Goal: Transaction & Acquisition: Purchase product/service

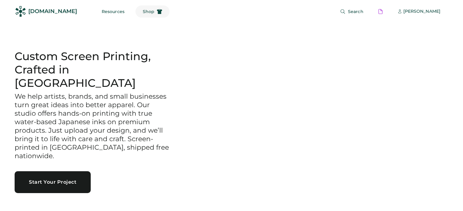
click at [136, 14] on button "Shop" at bounding box center [152, 11] width 34 height 12
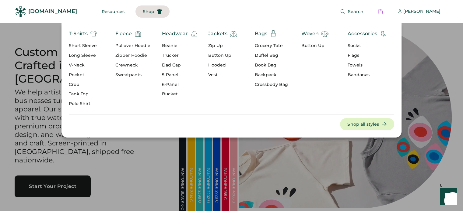
click at [85, 43] on div "Short Sleeve" at bounding box center [83, 46] width 29 height 6
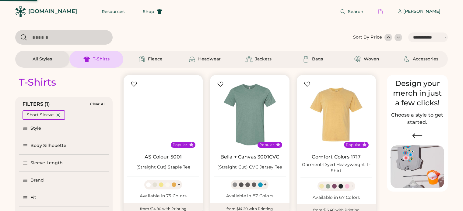
select select "*****"
select select "*"
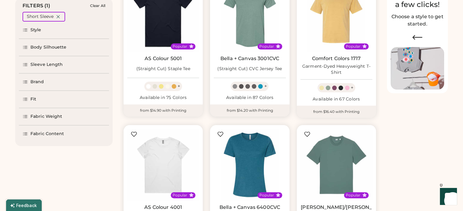
scroll to position [97, 0]
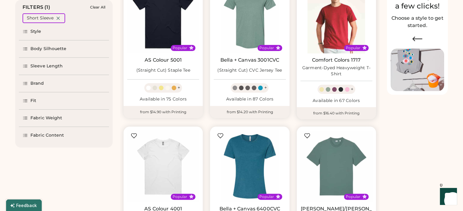
click at [325, 24] on img at bounding box center [336, 18] width 72 height 72
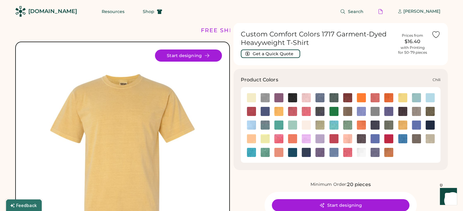
click at [253, 115] on img at bounding box center [251, 111] width 9 height 9
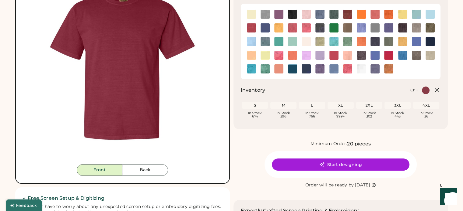
scroll to position [84, 0]
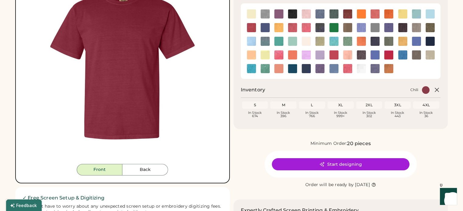
click at [388, 55] on img at bounding box center [388, 54] width 9 height 9
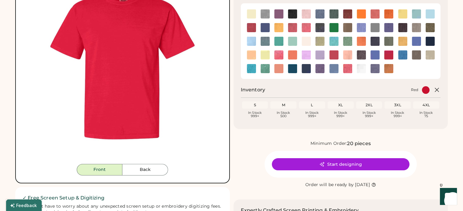
click at [294, 26] on img at bounding box center [292, 27] width 9 height 9
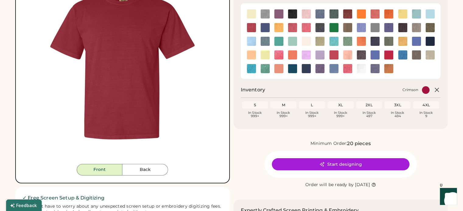
click at [335, 56] on img at bounding box center [333, 54] width 9 height 9
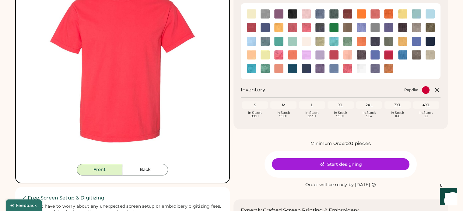
click at [349, 68] on img at bounding box center [347, 68] width 9 height 9
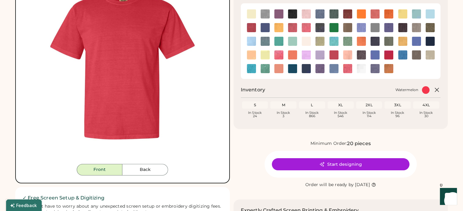
scroll to position [47, 0]
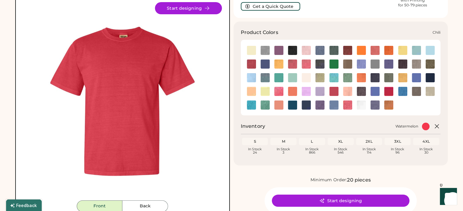
click at [247, 60] on img at bounding box center [251, 64] width 9 height 9
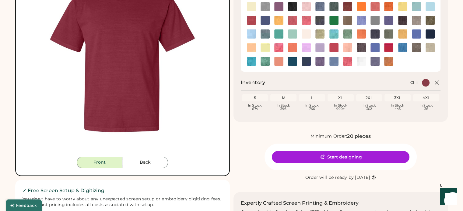
scroll to position [96, 0]
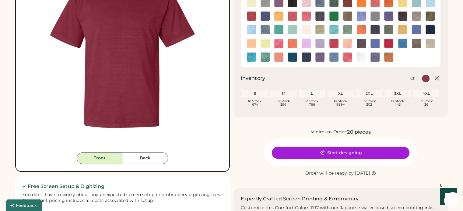
click at [311, 155] on button "Start designing" at bounding box center [340, 153] width 137 height 12
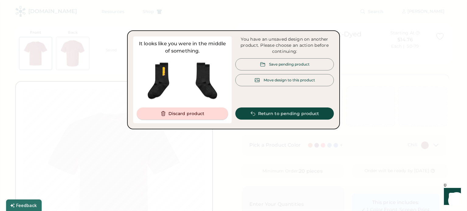
click at [193, 112] on button "Discard product" at bounding box center [182, 114] width 91 height 12
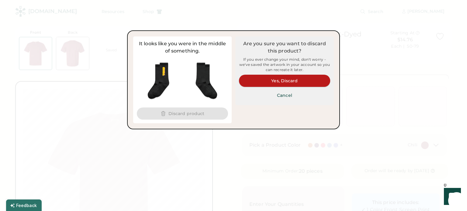
click at [275, 85] on button "Yes, Discard" at bounding box center [284, 81] width 91 height 12
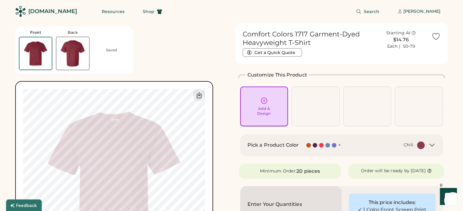
click at [272, 108] on div "Add A Design" at bounding box center [264, 106] width 40 height 19
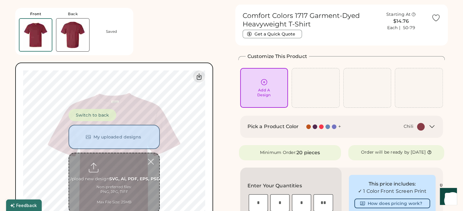
scroll to position [23, 0]
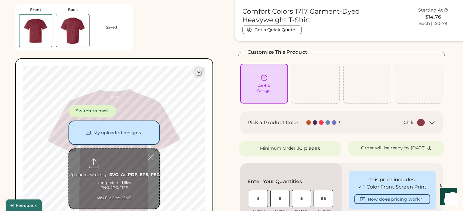
click at [107, 137] on button "My uploaded designs" at bounding box center [113, 133] width 91 height 24
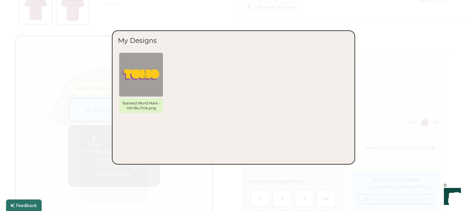
click at [81, 149] on div at bounding box center [233, 105] width 467 height 211
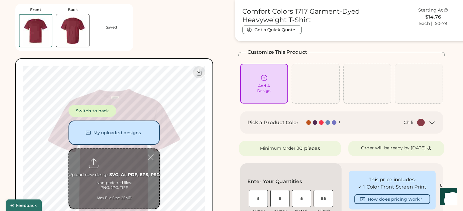
click at [103, 177] on input "file" at bounding box center [114, 179] width 90 height 60
type input "**********"
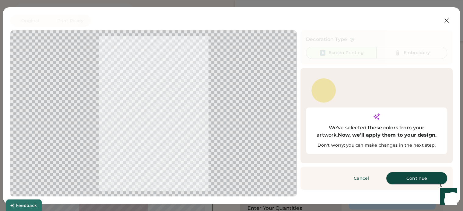
click at [403, 172] on button "Continue" at bounding box center [416, 178] width 61 height 12
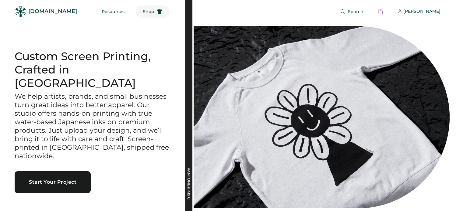
click at [143, 12] on span "Shop" at bounding box center [149, 11] width 12 height 4
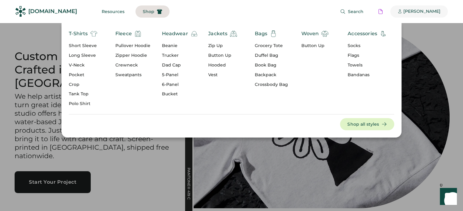
click at [423, 13] on div "[PERSON_NAME]" at bounding box center [421, 12] width 37 height 6
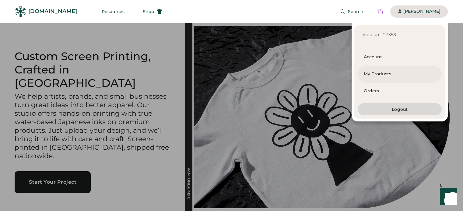
click at [372, 73] on div "My Products" at bounding box center [399, 74] width 72 height 6
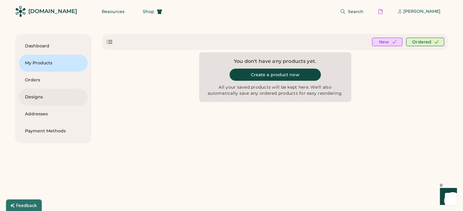
click at [37, 99] on div "Designs" at bounding box center [53, 97] width 57 height 6
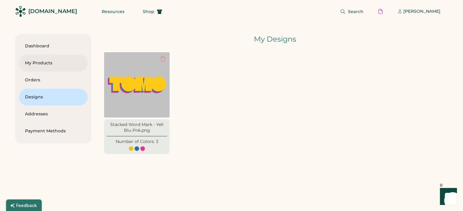
click at [45, 60] on div "My Products" at bounding box center [53, 63] width 57 height 6
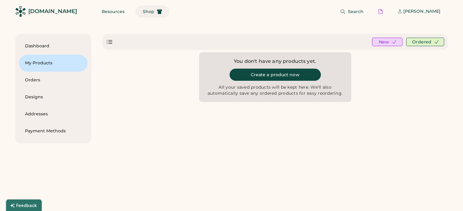
click at [143, 11] on span "Shop" at bounding box center [149, 11] width 12 height 4
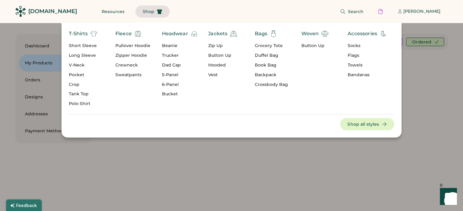
click at [89, 47] on div "Short Sleeve" at bounding box center [83, 46] width 29 height 6
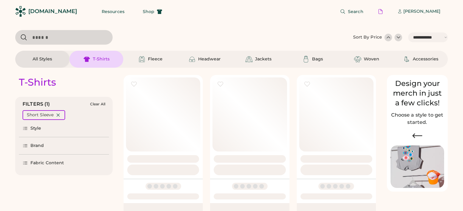
select select "*****"
select select "*"
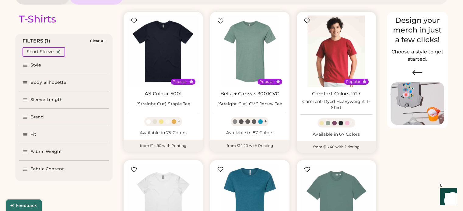
click at [334, 64] on img at bounding box center [336, 52] width 72 height 72
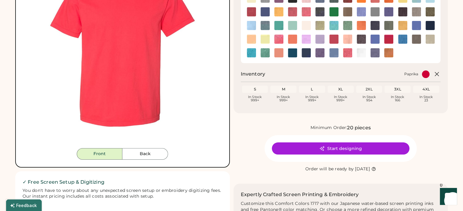
scroll to position [100, 0]
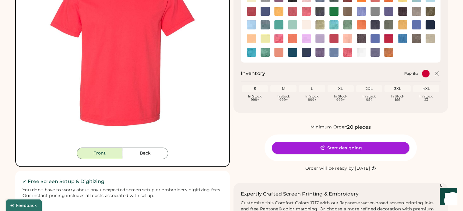
click at [324, 147] on icon at bounding box center [321, 147] width 5 height 5
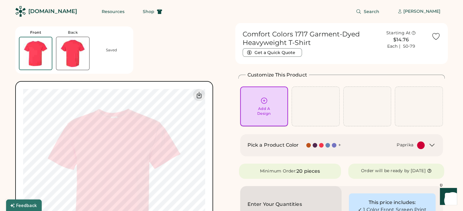
click at [256, 98] on div "Add A Design" at bounding box center [264, 106] width 40 height 19
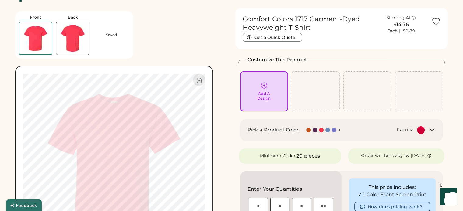
scroll to position [23, 0]
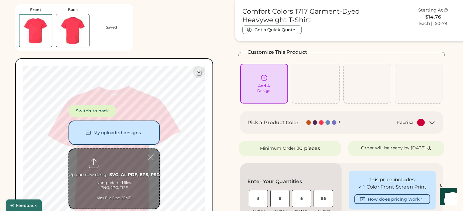
click at [109, 198] on input "file" at bounding box center [114, 179] width 90 height 60
type input "**********"
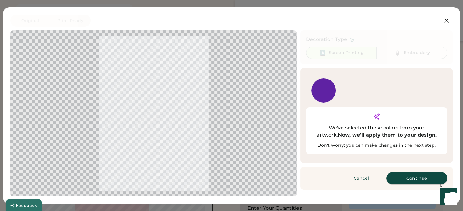
click at [410, 172] on button "Continue" at bounding box center [416, 178] width 61 height 12
